Goal: Task Accomplishment & Management: Use online tool/utility

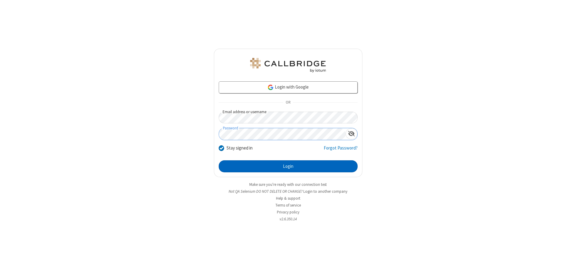
click at [288, 166] on button "Login" at bounding box center [288, 166] width 139 height 12
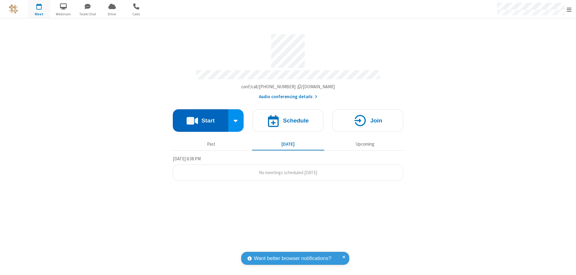
click at [200, 118] on button "Start" at bounding box center [201, 120] width 56 height 23
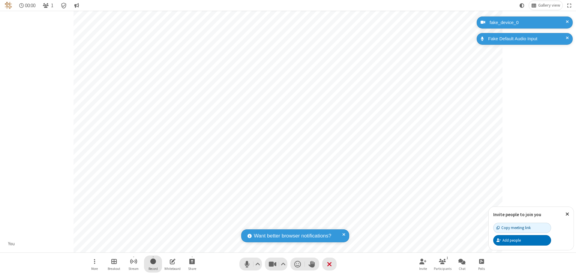
click at [153, 264] on span "Start recording" at bounding box center [153, 261] width 6 height 8
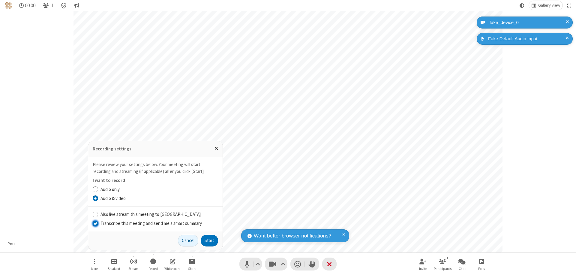
click at [95, 223] on input "Transcribe this meeting and send me a smart summary" at bounding box center [96, 223] width 6 height 6
click at [209, 240] on button "Start" at bounding box center [209, 241] width 17 height 12
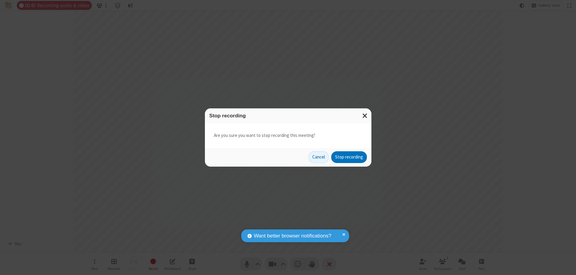
click at [349, 157] on button "Stop recording" at bounding box center [349, 157] width 36 height 12
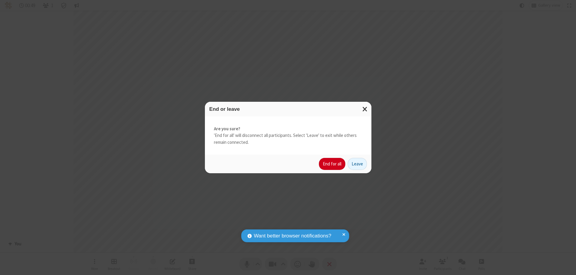
click at [333, 164] on button "End for all" at bounding box center [332, 164] width 26 height 12
